Goal: Navigation & Orientation: Go to known website

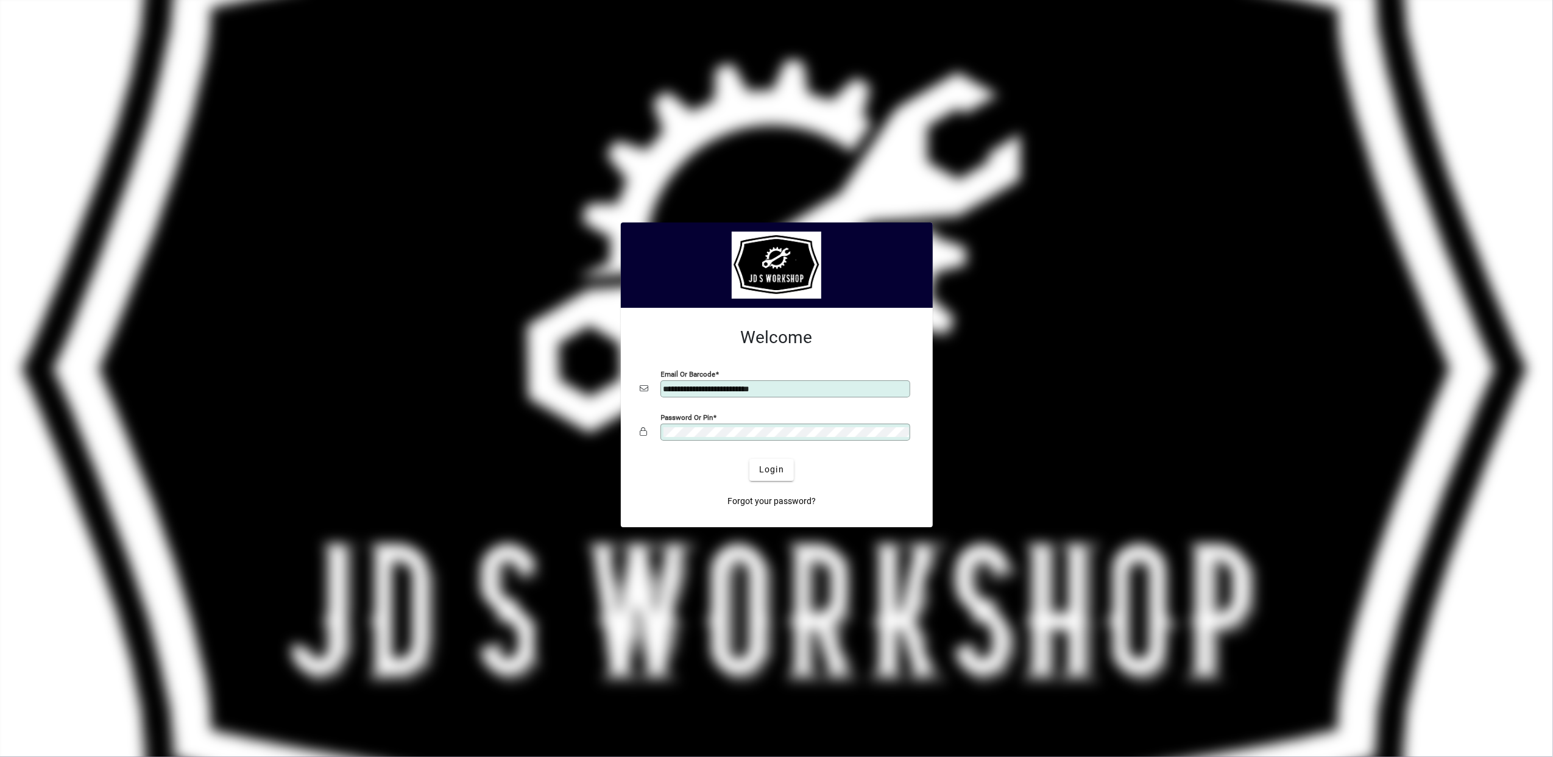
click at [837, 386] on input "**********" at bounding box center [787, 389] width 246 height 10
type input "**********"
click at [774, 469] on span "Login" at bounding box center [771, 469] width 25 height 13
